Goal: Information Seeking & Learning: Find specific fact

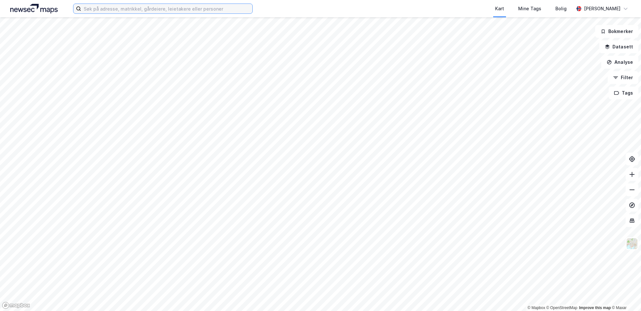
click at [158, 11] on input at bounding box center [166, 9] width 171 height 10
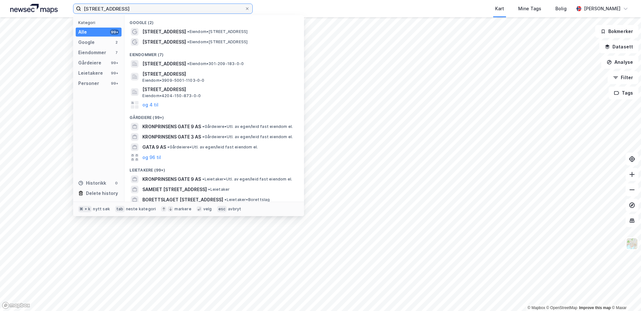
type input "[STREET_ADDRESS]"
click at [186, 60] on span "[STREET_ADDRESS]" at bounding box center [164, 64] width 44 height 8
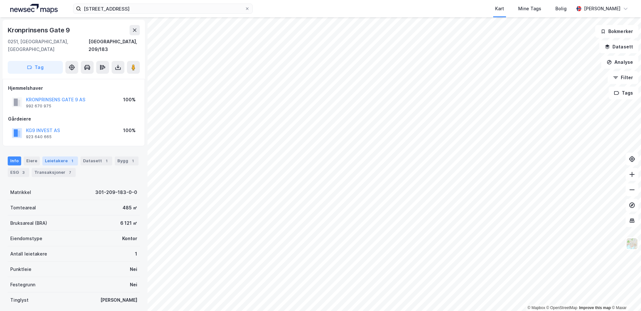
click at [62, 156] on div "Leietakere 1" at bounding box center [60, 160] width 36 height 9
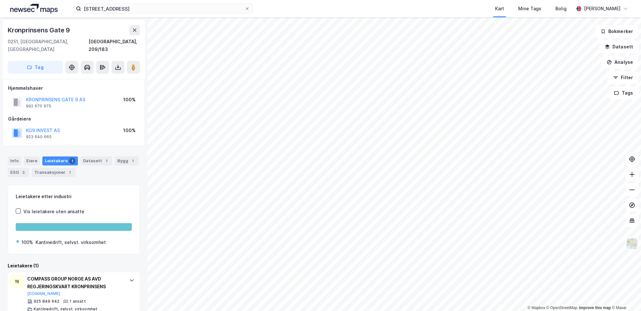
scroll to position [4, 0]
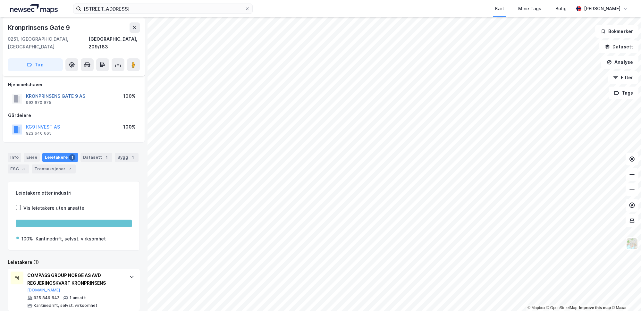
click at [0, 0] on button "KRONPRINSENS GATE 9 AS" at bounding box center [0, 0] width 0 height 0
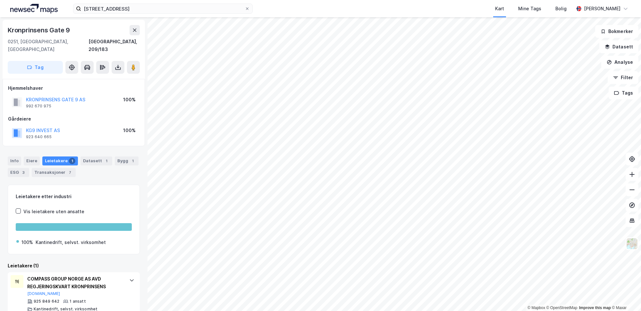
click at [16, 157] on div "Info [PERSON_NAME] 1 Datasett 1 Bygg 1 ESG 3 Transaksjoner 7" at bounding box center [74, 166] width 132 height 21
click at [16, 156] on div "Info" at bounding box center [14, 160] width 13 height 9
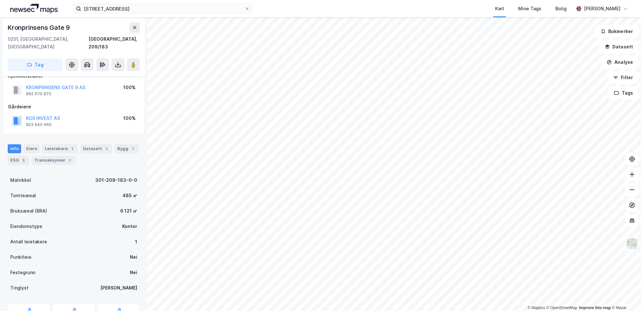
scroll to position [13, 0]
click at [27, 144] on div "Eiere" at bounding box center [32, 148] width 16 height 9
